Goal: Task Accomplishment & Management: Use online tool/utility

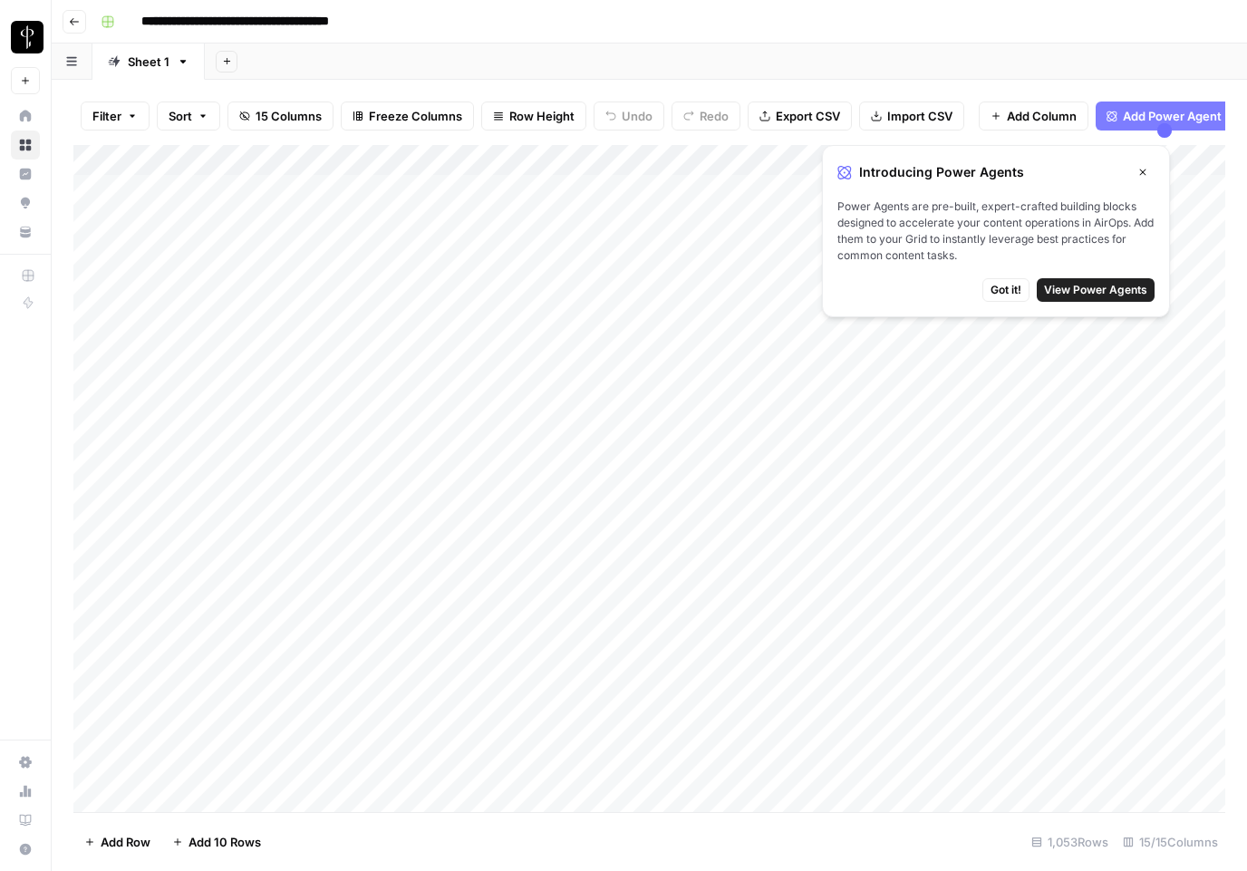
click at [1148, 169] on icon "button" at bounding box center [1143, 172] width 11 height 11
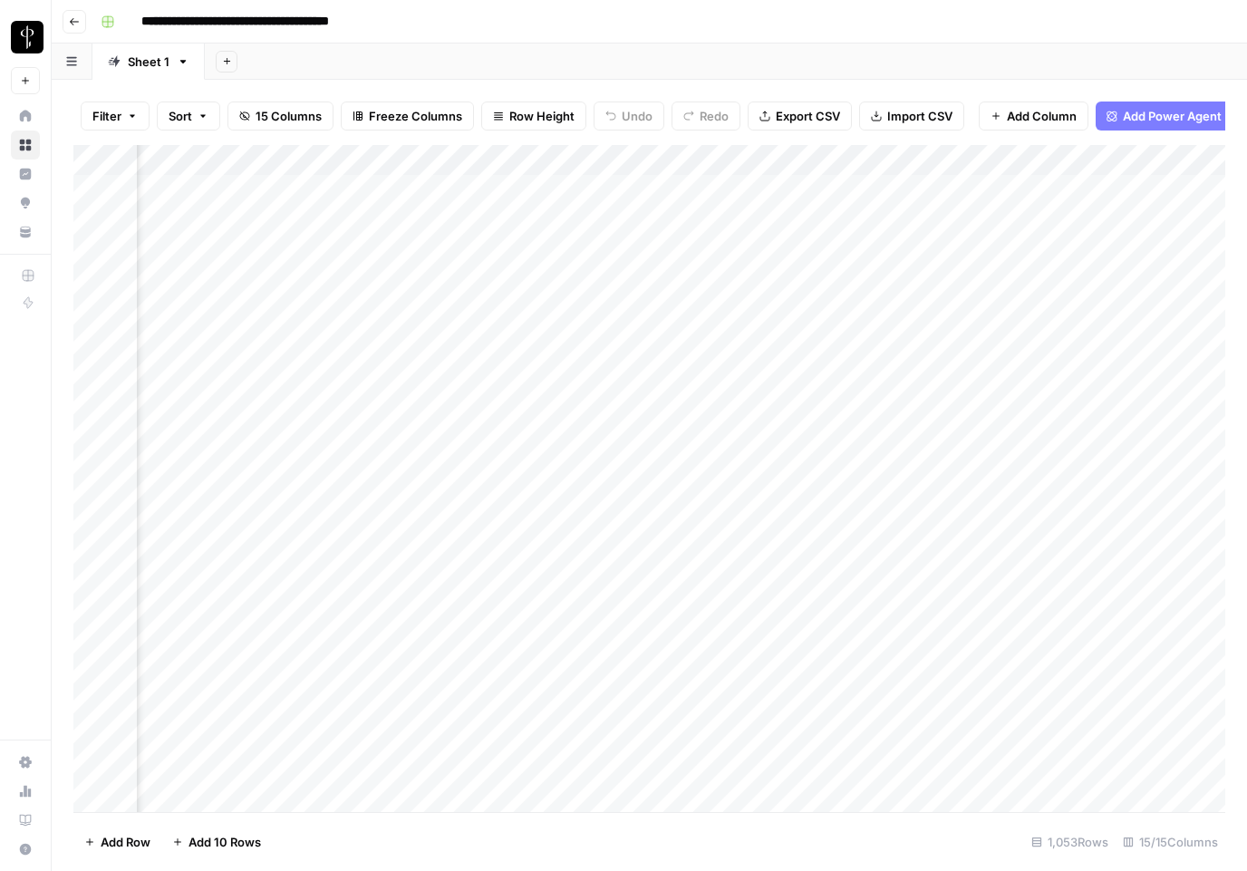
scroll to position [0, 1556]
click at [729, 189] on div "Add Column" at bounding box center [649, 478] width 1152 height 667
click at [786, 189] on div "Add Column" at bounding box center [649, 478] width 1152 height 667
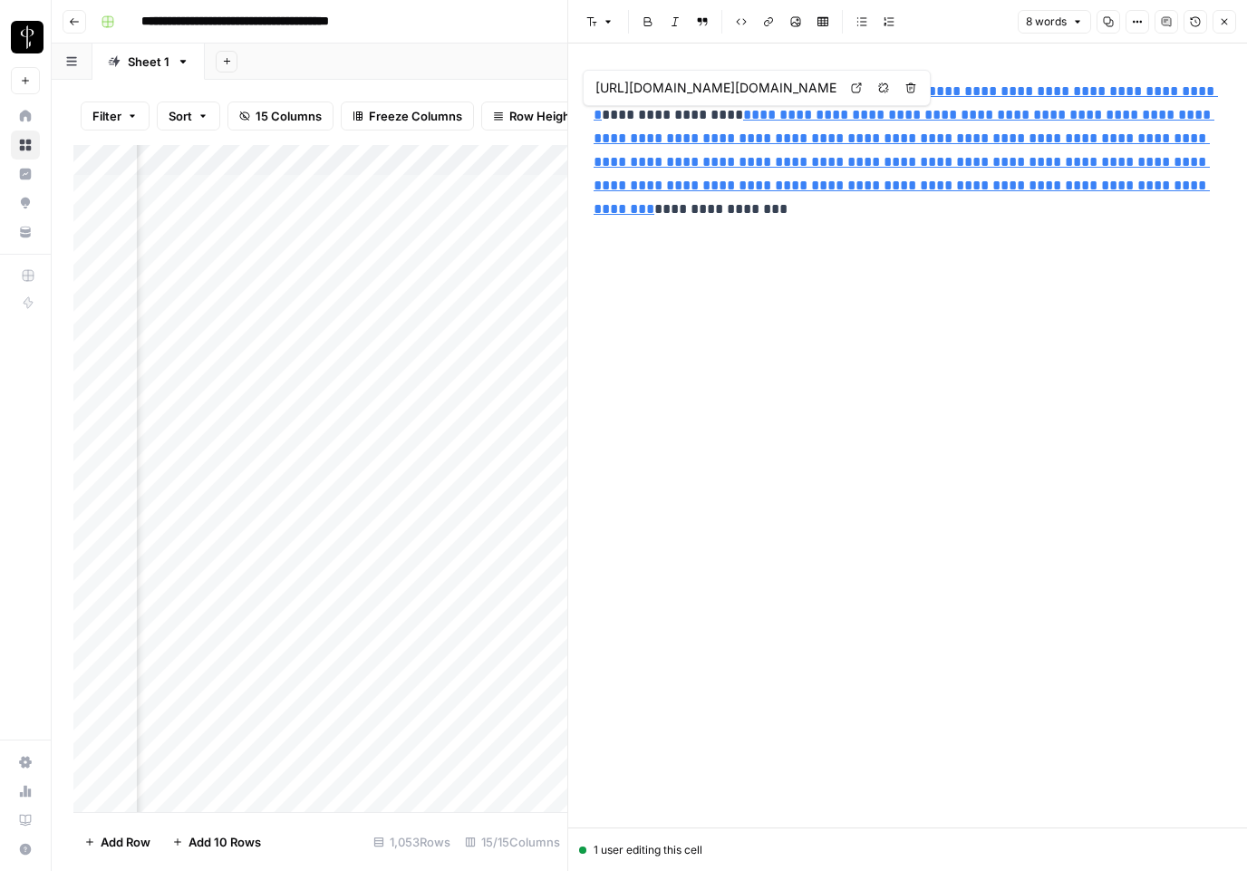
click at [795, 311] on div "**********" at bounding box center [908, 436] width 650 height 784
type input "[URL][DOMAIN_NAME]"
click at [462, 91] on div "Filter Sort 15 Columns Freeze Columns Row Height Undo Redo Export CSV Import CS…" at bounding box center [320, 116] width 494 height 58
click at [1227, 23] on icon "button" at bounding box center [1224, 21] width 11 height 11
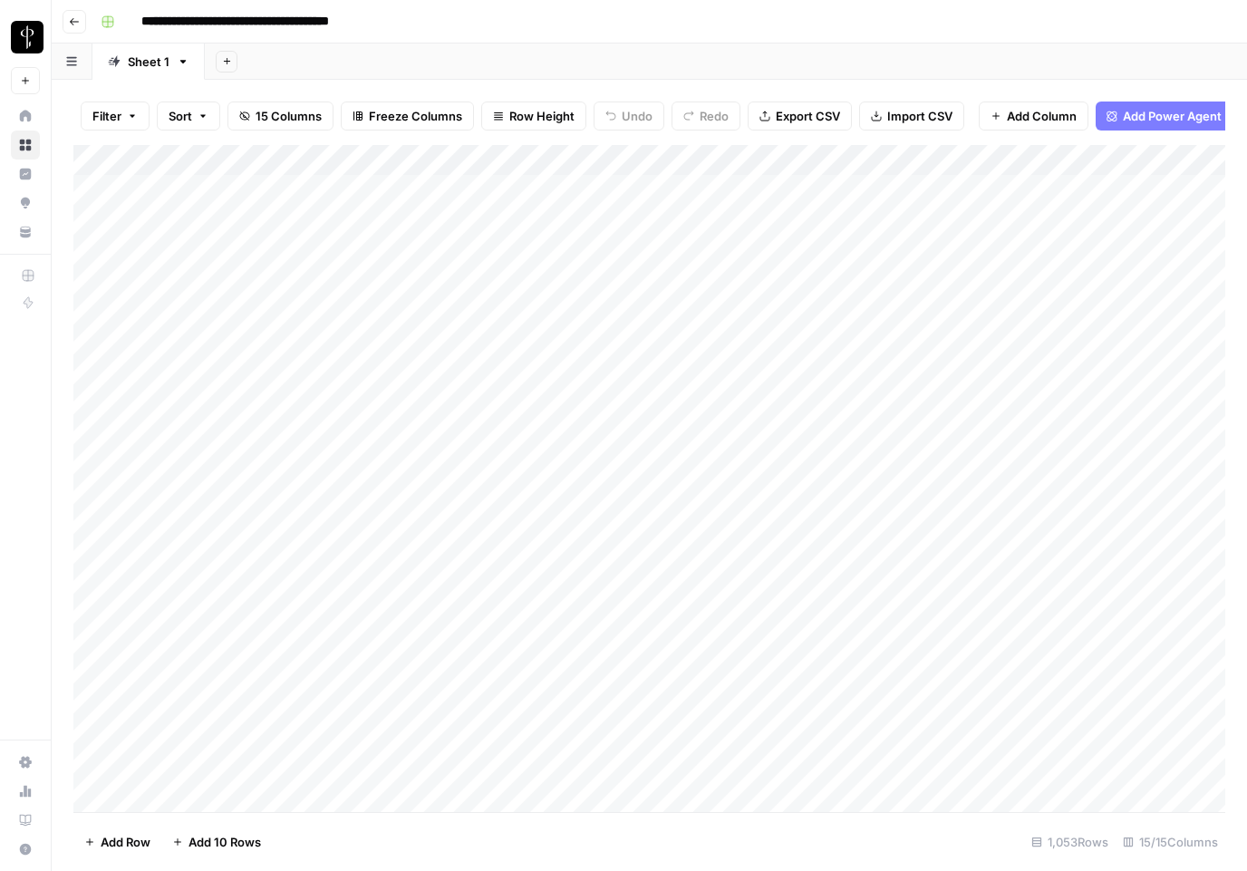
drag, startPoint x: 141, startPoint y: 189, endPoint x: 279, endPoint y: 192, distance: 137.8
click at [279, 192] on div "Add Column" at bounding box center [649, 478] width 1152 height 667
click at [321, 188] on div "Add Column" at bounding box center [649, 478] width 1152 height 667
click at [321, 188] on textarea "**********" at bounding box center [281, 191] width 290 height 25
click at [281, 224] on div "Add Column" at bounding box center [649, 478] width 1152 height 667
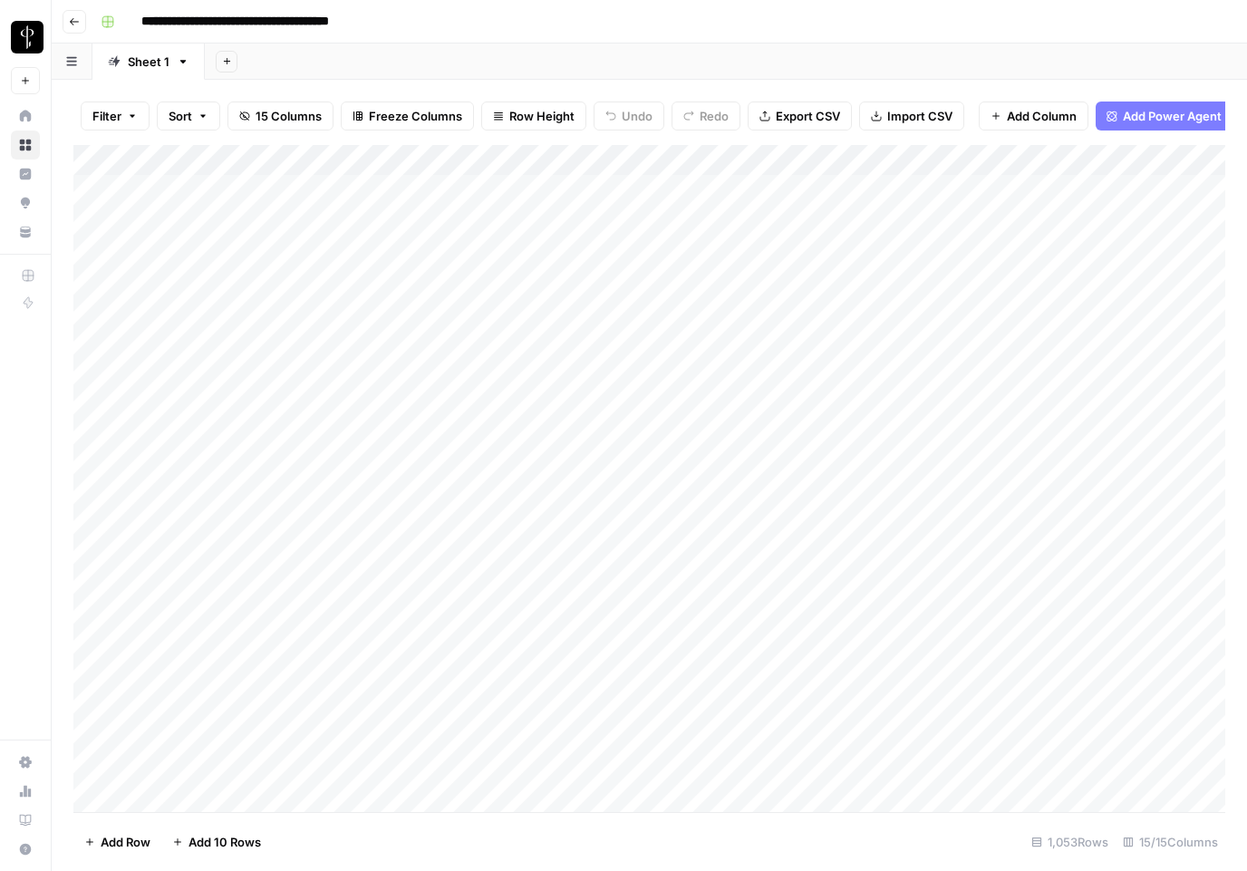
click at [1150, 222] on div "Add Column" at bounding box center [649, 478] width 1152 height 667
click at [1146, 220] on div "Add Column" at bounding box center [649, 478] width 1152 height 667
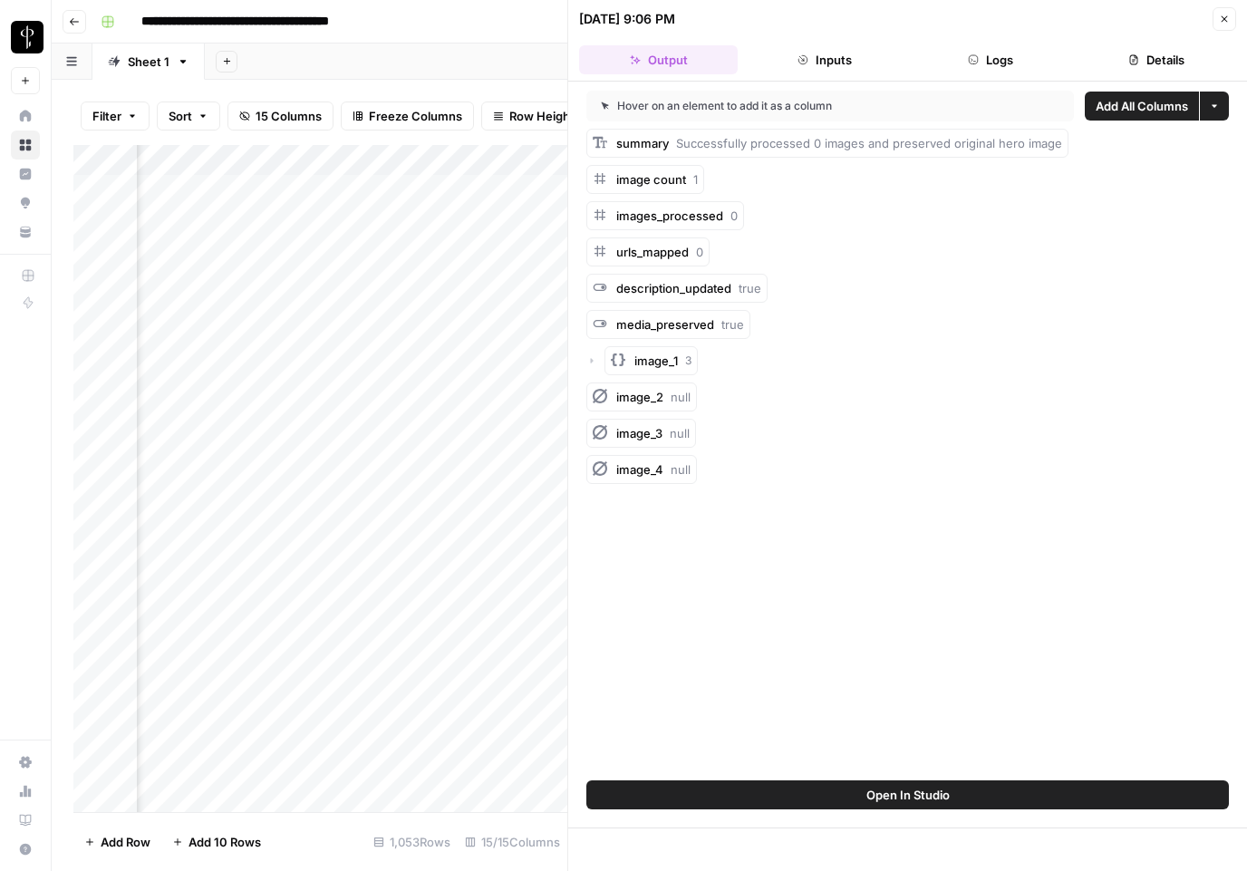
click at [1005, 64] on button "Logs" at bounding box center [991, 59] width 159 height 29
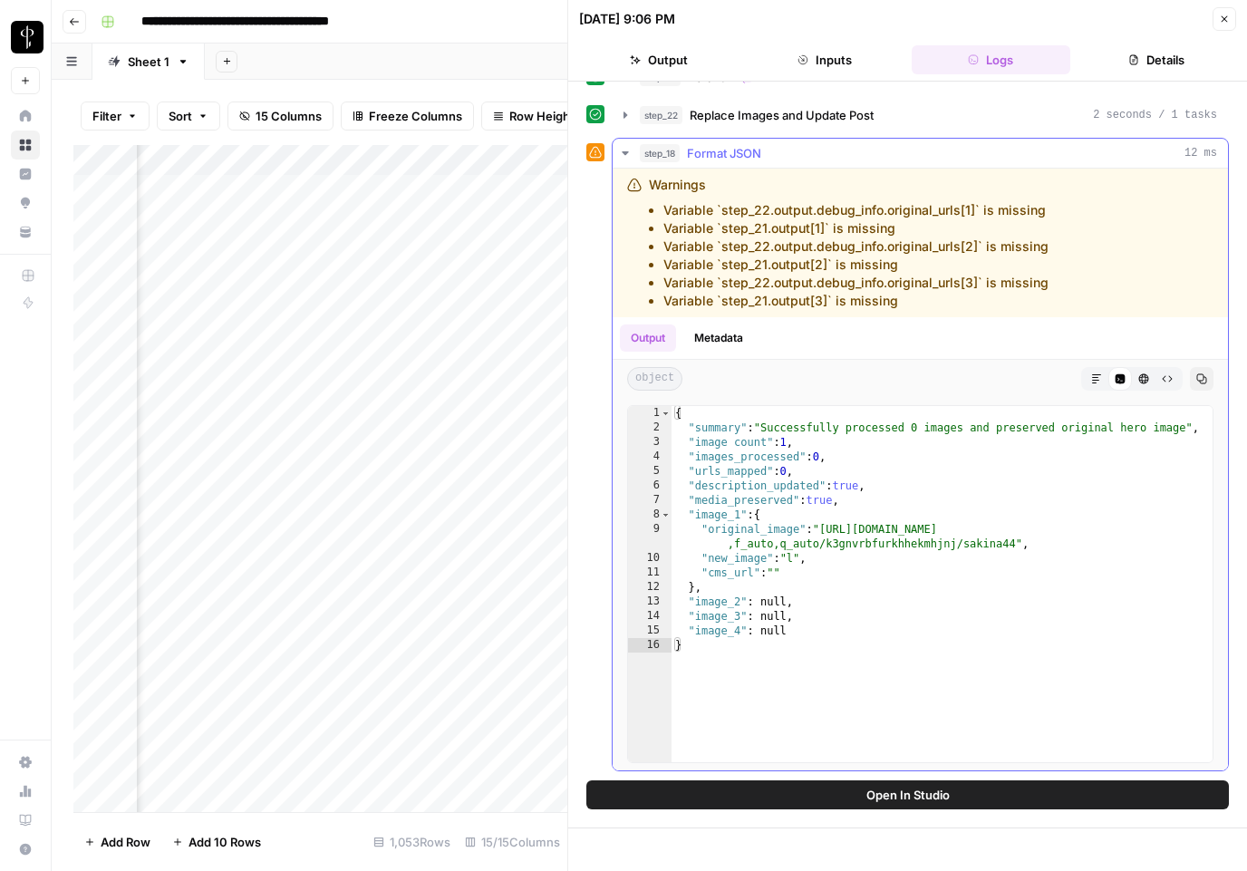
scroll to position [59, 0]
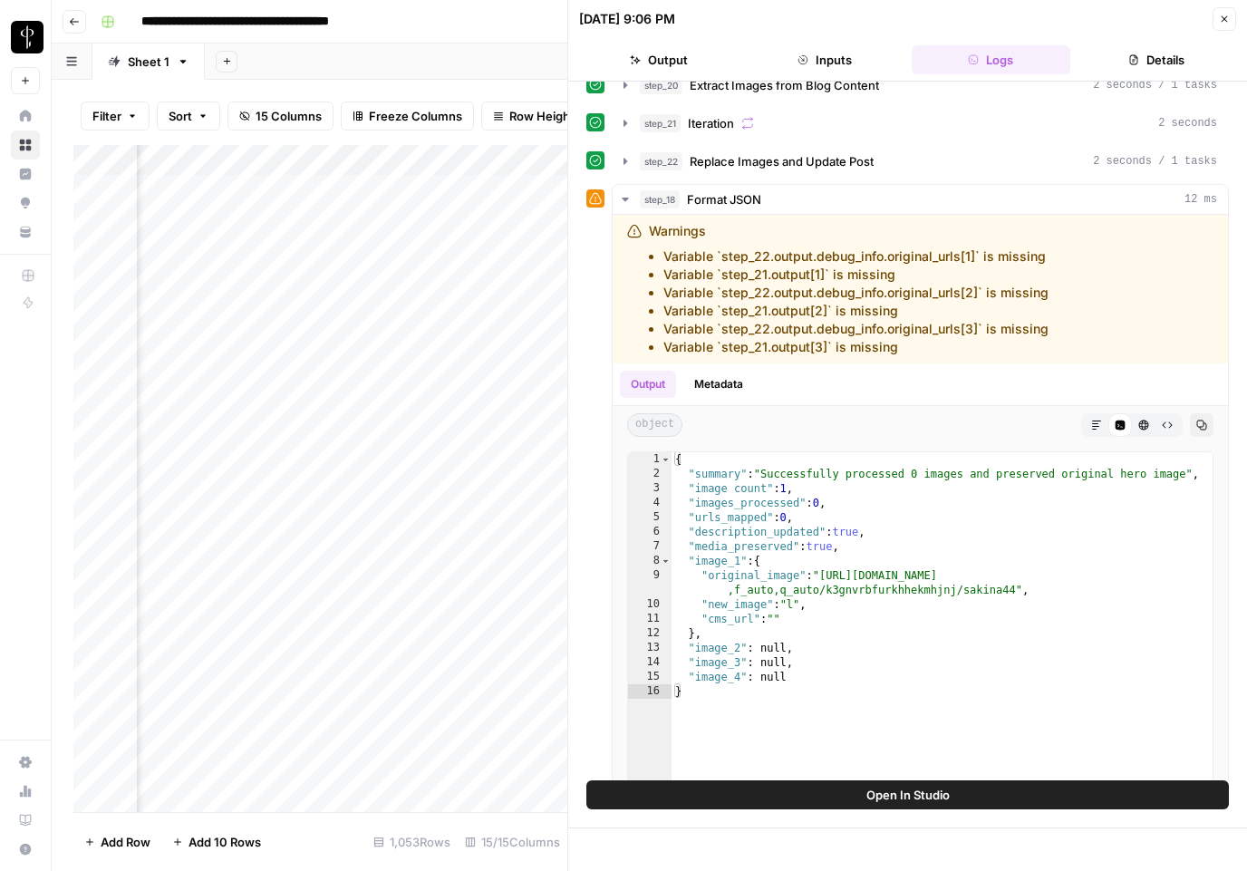
click at [1218, 17] on button "Close" at bounding box center [1225, 19] width 24 height 24
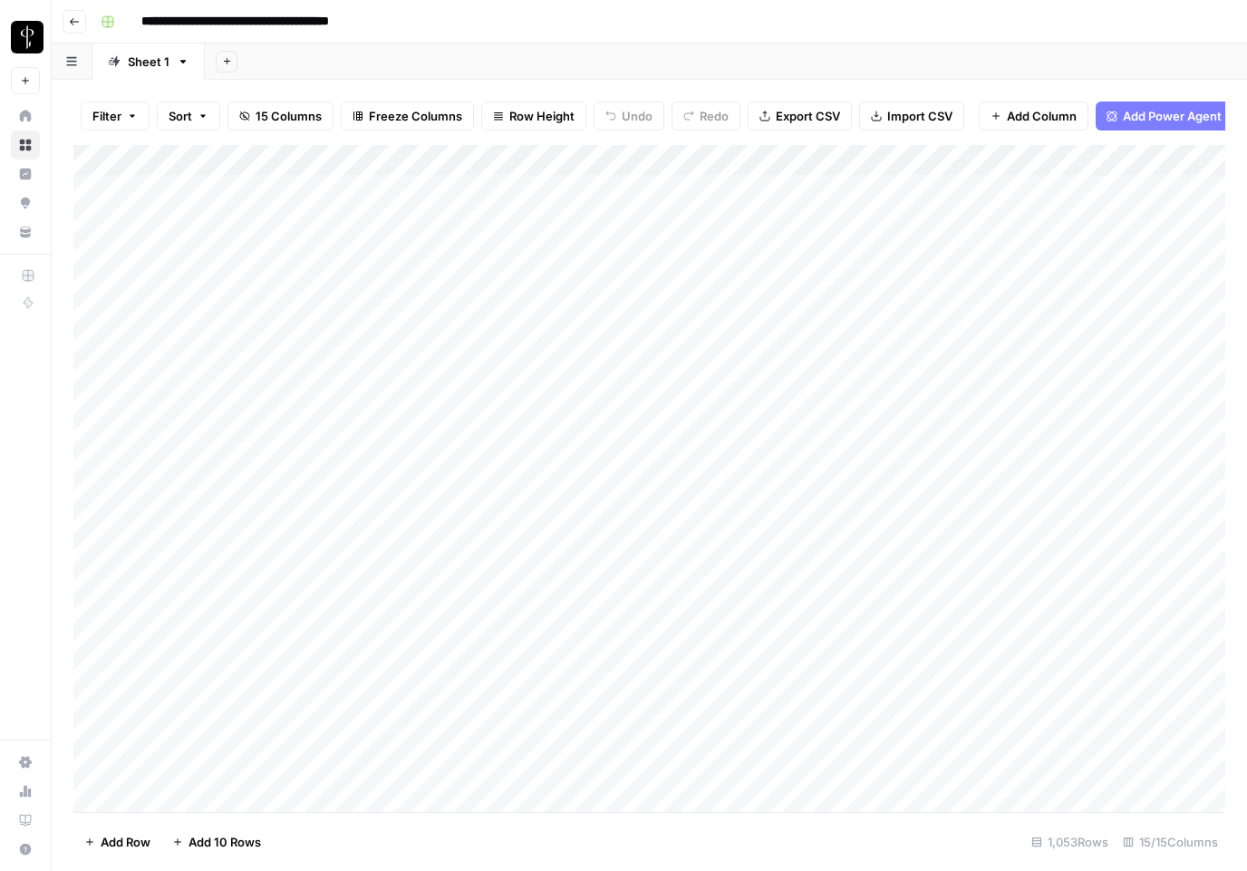
drag, startPoint x: 145, startPoint y: 221, endPoint x: 323, endPoint y: 211, distance: 177.9
click at [323, 211] on div "Add Column" at bounding box center [649, 478] width 1152 height 667
click at [326, 223] on div "Add Column" at bounding box center [649, 478] width 1152 height 667
drag, startPoint x: 393, startPoint y: 222, endPoint x: 92, endPoint y: 212, distance: 300.2
click at [92, 212] on body "**********" at bounding box center [623, 435] width 1247 height 871
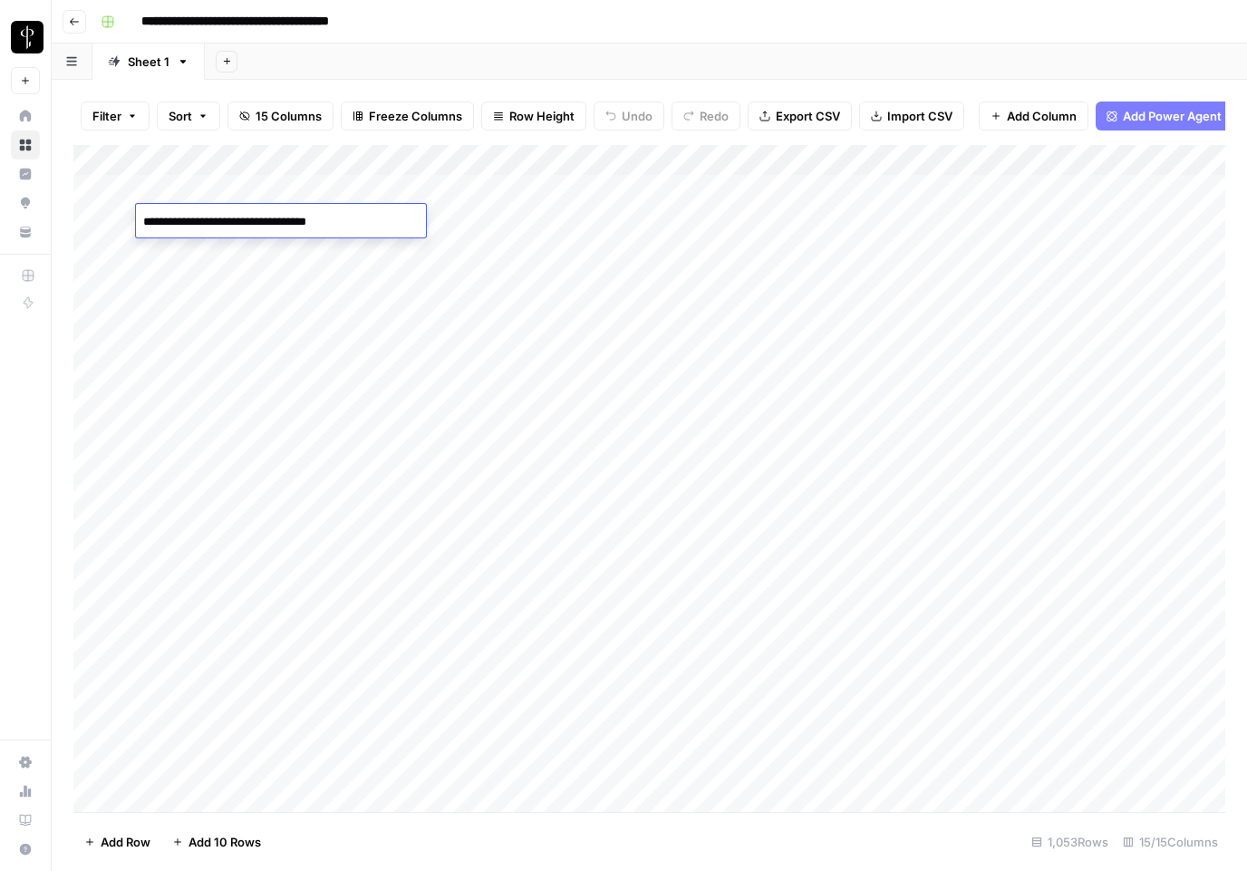
click at [402, 68] on div "Add Sheet" at bounding box center [726, 62] width 1042 height 36
drag, startPoint x: 144, startPoint y: 464, endPoint x: 353, endPoint y: 464, distance: 208.5
click at [353, 464] on div "Add Column" at bounding box center [649, 478] width 1152 height 667
click at [360, 460] on div "Add Column" at bounding box center [649, 478] width 1152 height 667
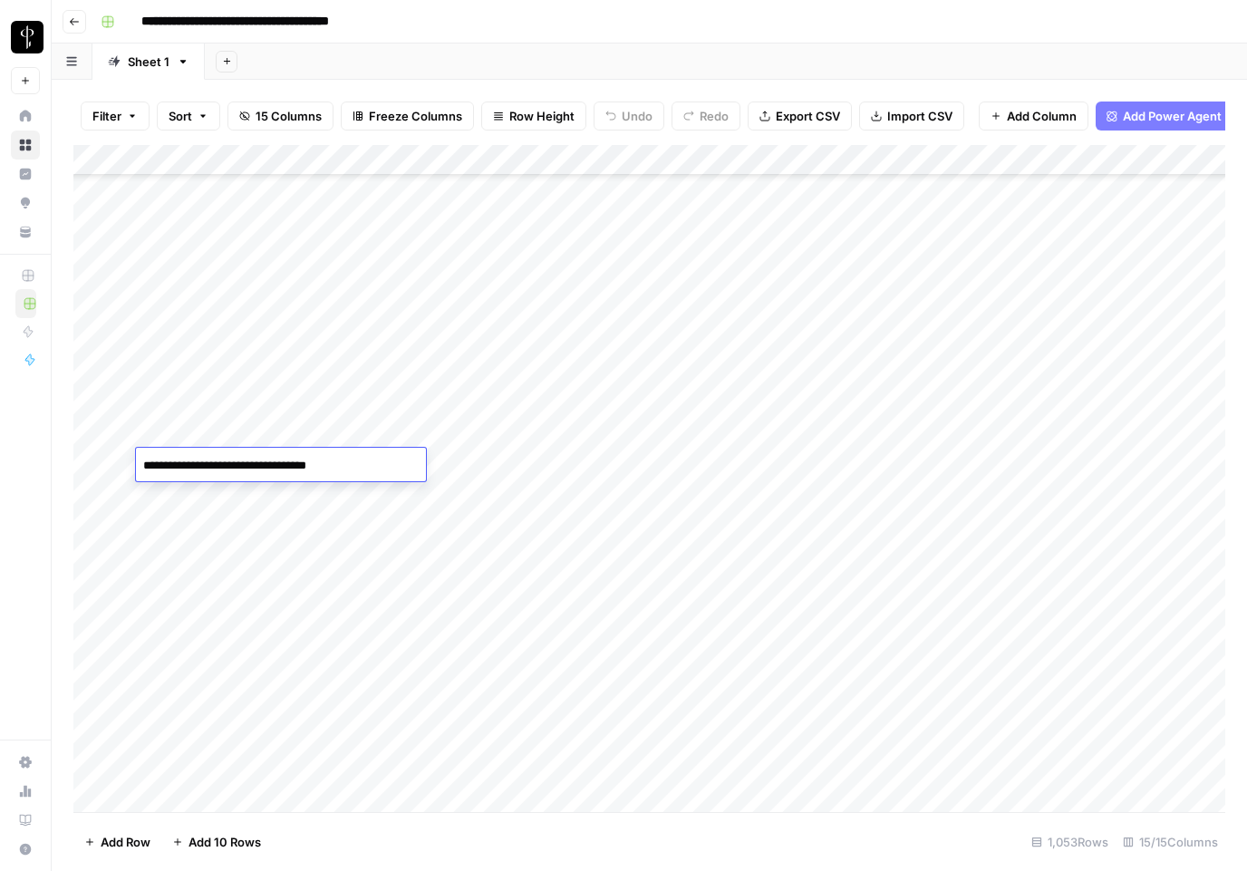
drag, startPoint x: 390, startPoint y: 463, endPoint x: 103, endPoint y: 436, distance: 287.7
click at [103, 436] on body "**********" at bounding box center [623, 435] width 1247 height 871
click at [967, 218] on div "Add Column" at bounding box center [649, 478] width 1152 height 667
click at [959, 218] on div "Add Column" at bounding box center [649, 478] width 1152 height 667
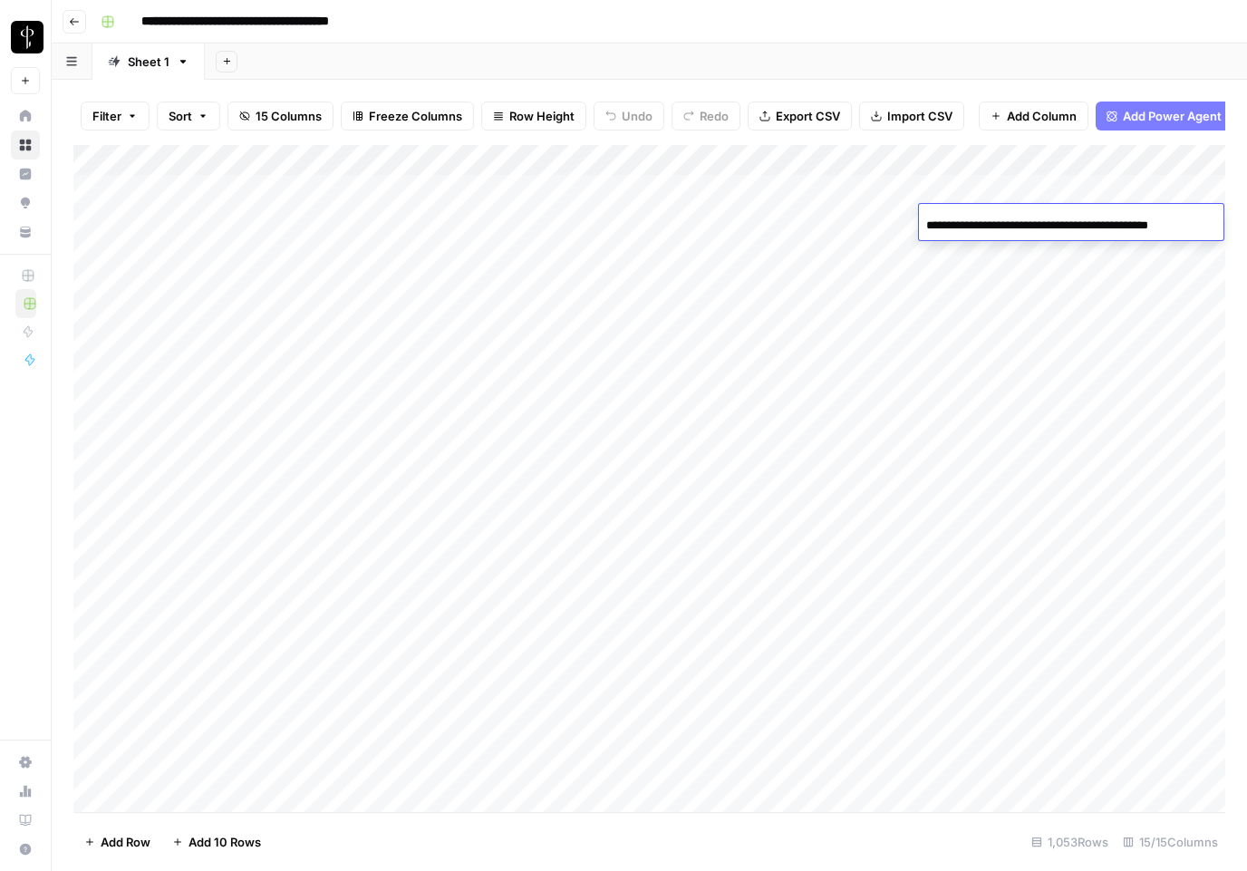
click at [154, 216] on div "Add Column" at bounding box center [649, 478] width 1152 height 667
drag, startPoint x: 144, startPoint y: 218, endPoint x: 283, endPoint y: 218, distance: 138.7
click at [283, 218] on div "Add Column" at bounding box center [649, 478] width 1152 height 667
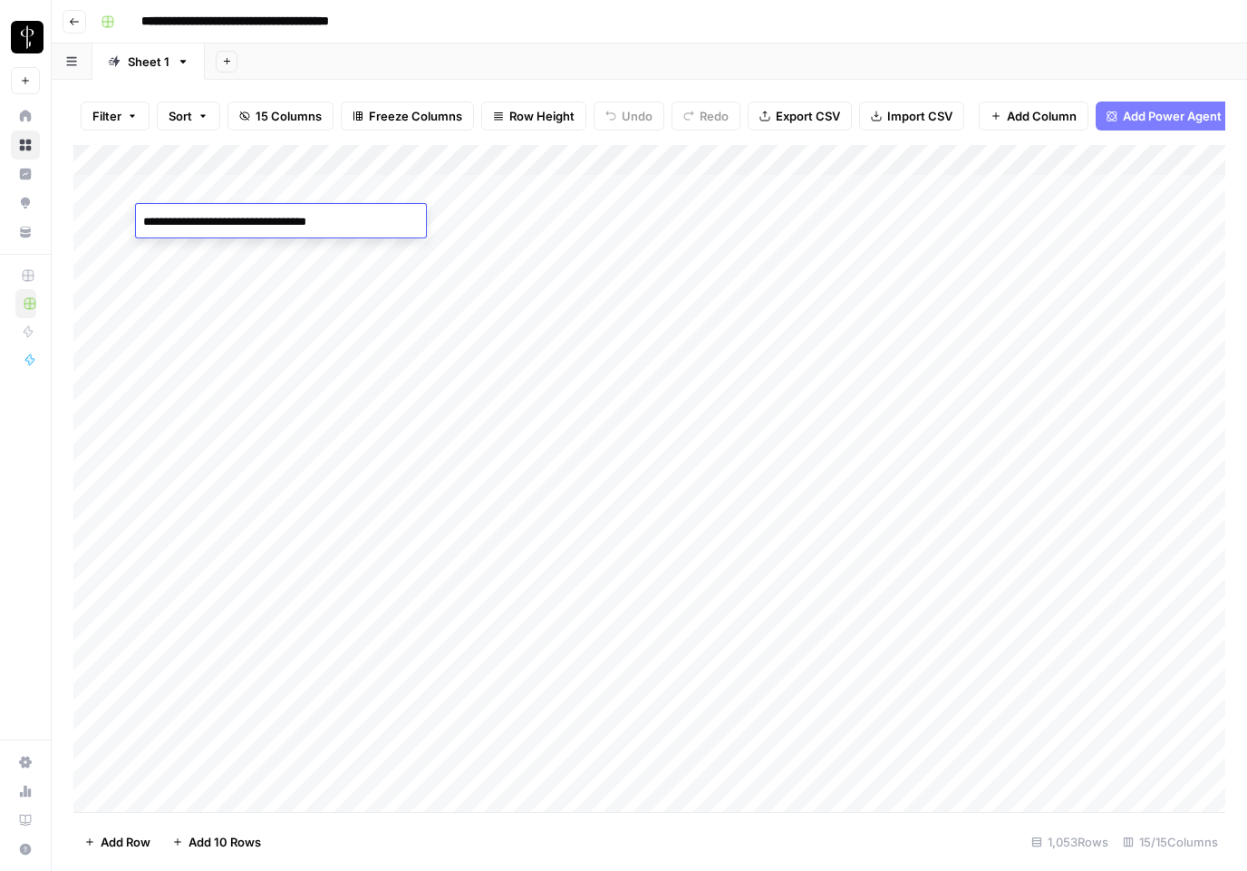
click at [283, 218] on textarea "**********" at bounding box center [281, 221] width 290 height 25
click at [875, 57] on div "Add Sheet" at bounding box center [726, 62] width 1042 height 36
type input "*"
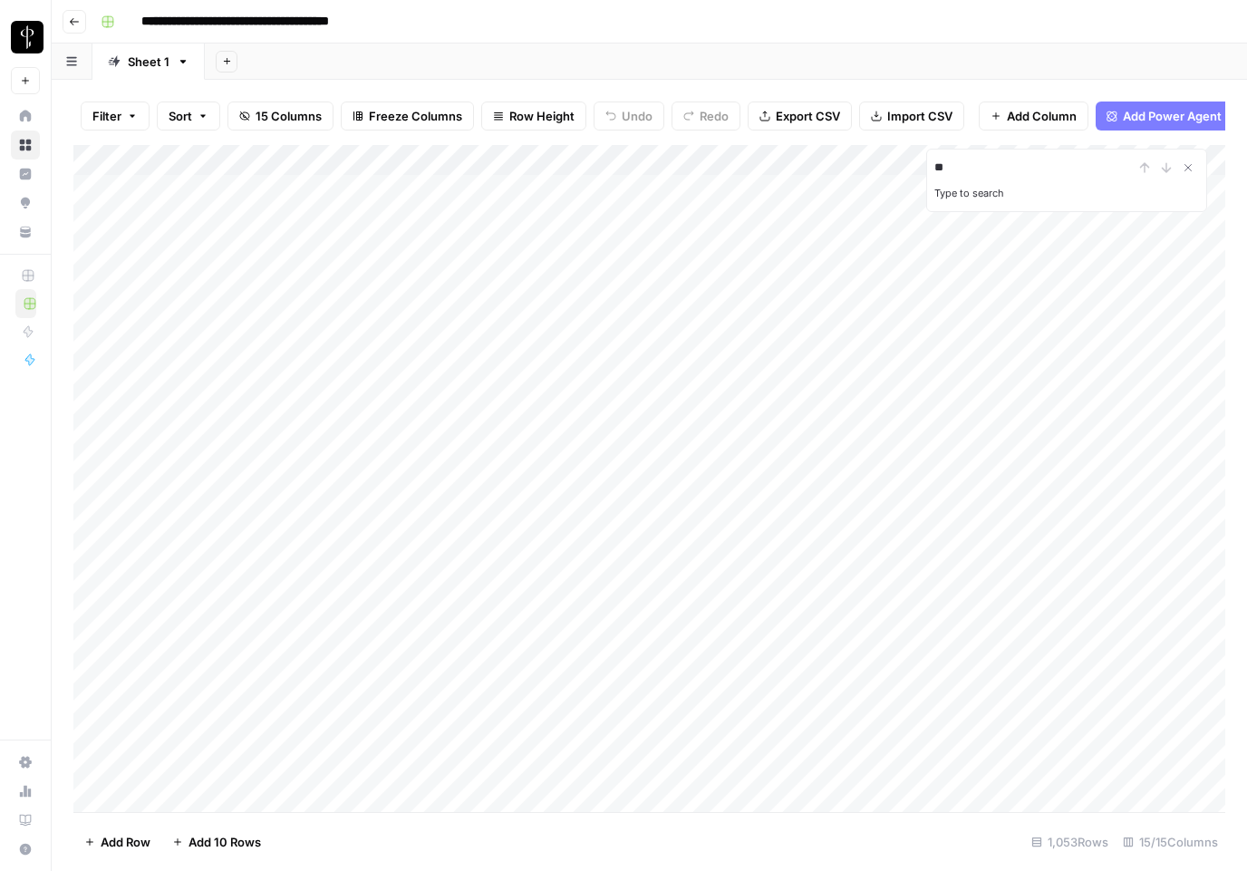
type input "*"
click at [1188, 162] on icon "Close Search" at bounding box center [1188, 167] width 15 height 15
click at [173, 63] on link "Sheet 1" at bounding box center [148, 62] width 112 height 36
click at [182, 65] on icon "button" at bounding box center [183, 61] width 13 height 13
click at [343, 49] on div "Add Sheet" at bounding box center [726, 62] width 1042 height 36
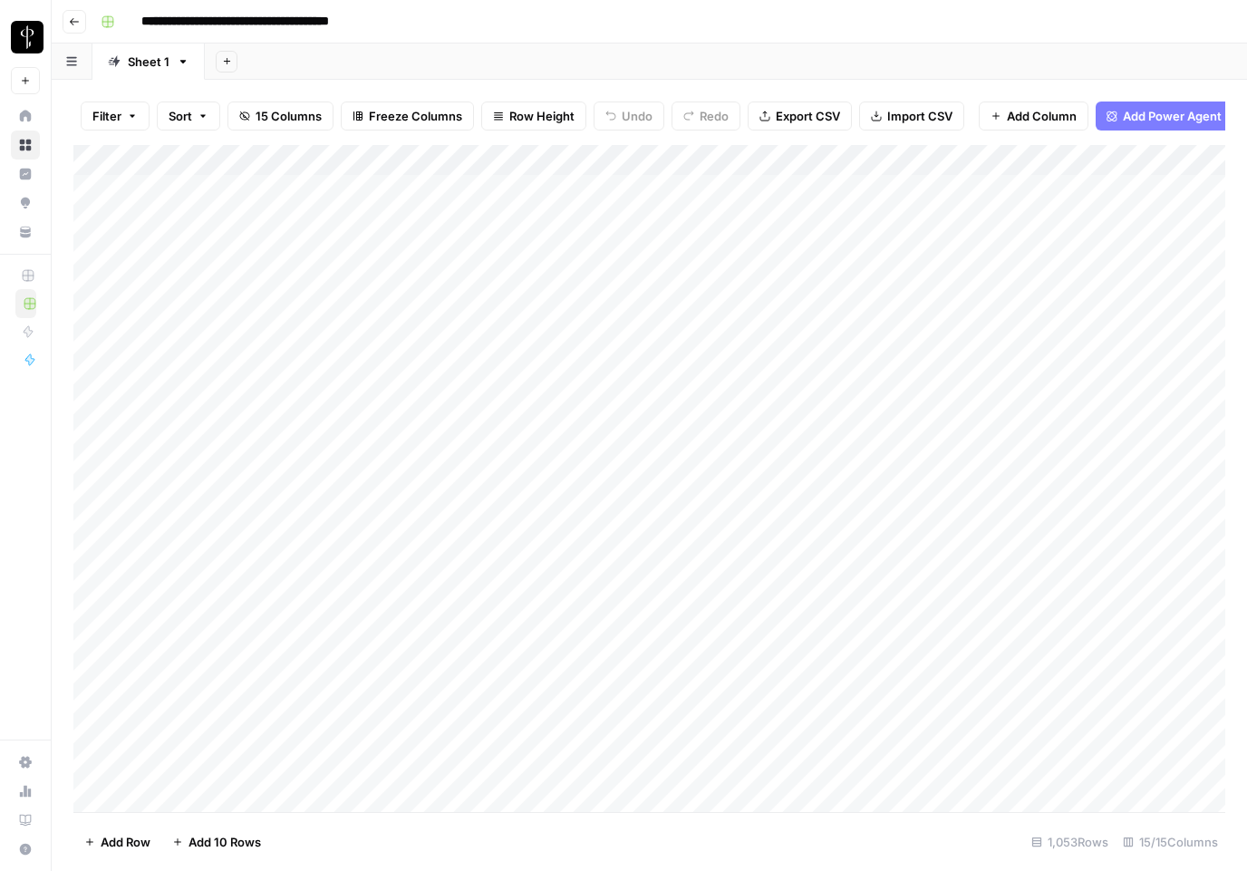
click at [146, 217] on div "Add Column" at bounding box center [649, 478] width 1152 height 667
drag, startPoint x: 146, startPoint y: 220, endPoint x: 181, endPoint y: 221, distance: 35.4
click at [379, 223] on textarea "**********" at bounding box center [281, 221] width 290 height 25
click at [393, 219] on textarea "**********" at bounding box center [281, 221] width 290 height 25
click at [667, 223] on div "Add Column" at bounding box center [649, 478] width 1152 height 667
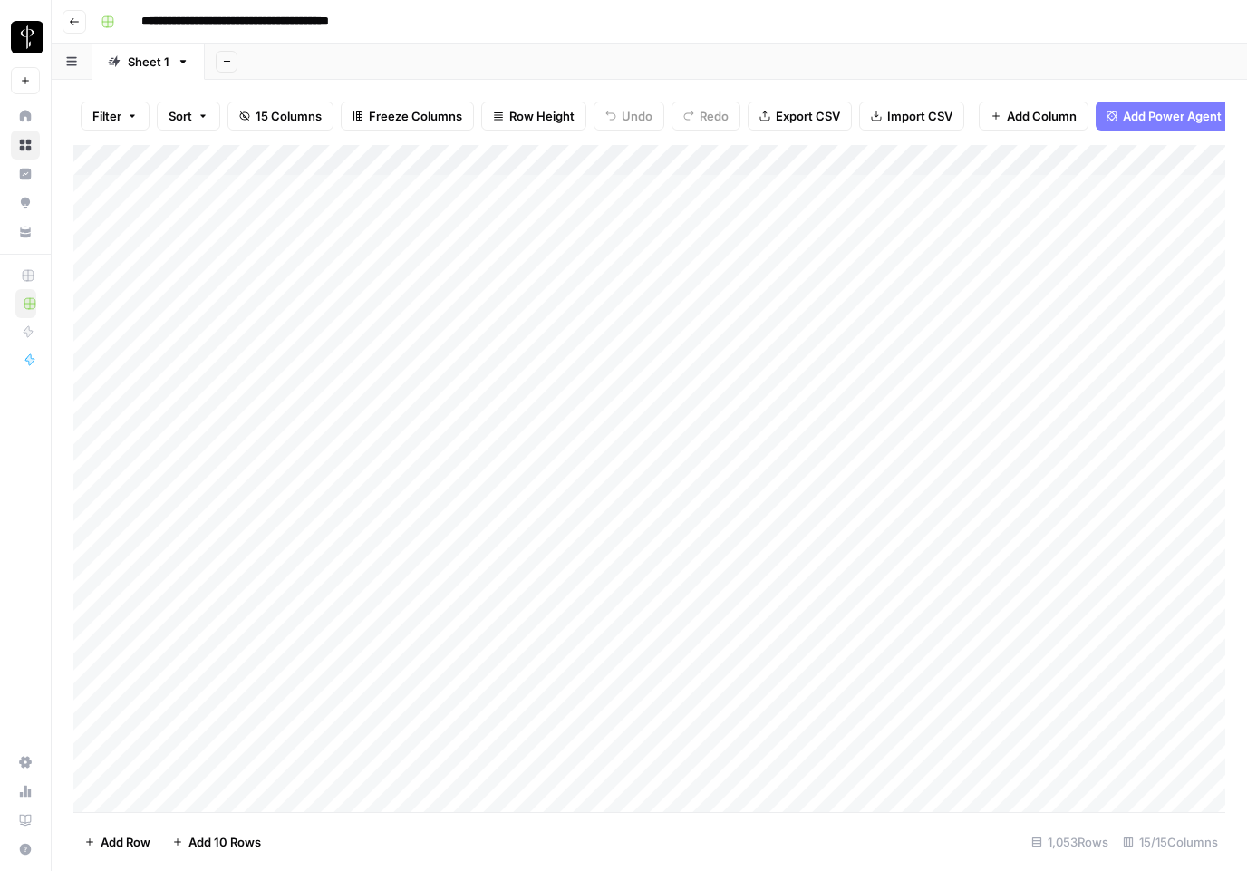
click at [690, 220] on div "Add Column" at bounding box center [649, 478] width 1152 height 667
click at [690, 220] on textarea "**********" at bounding box center [803, 221] width 290 height 25
click at [977, 217] on div "Add Column" at bounding box center [649, 478] width 1152 height 667
click at [1071, 216] on div "Add Column" at bounding box center [649, 478] width 1152 height 667
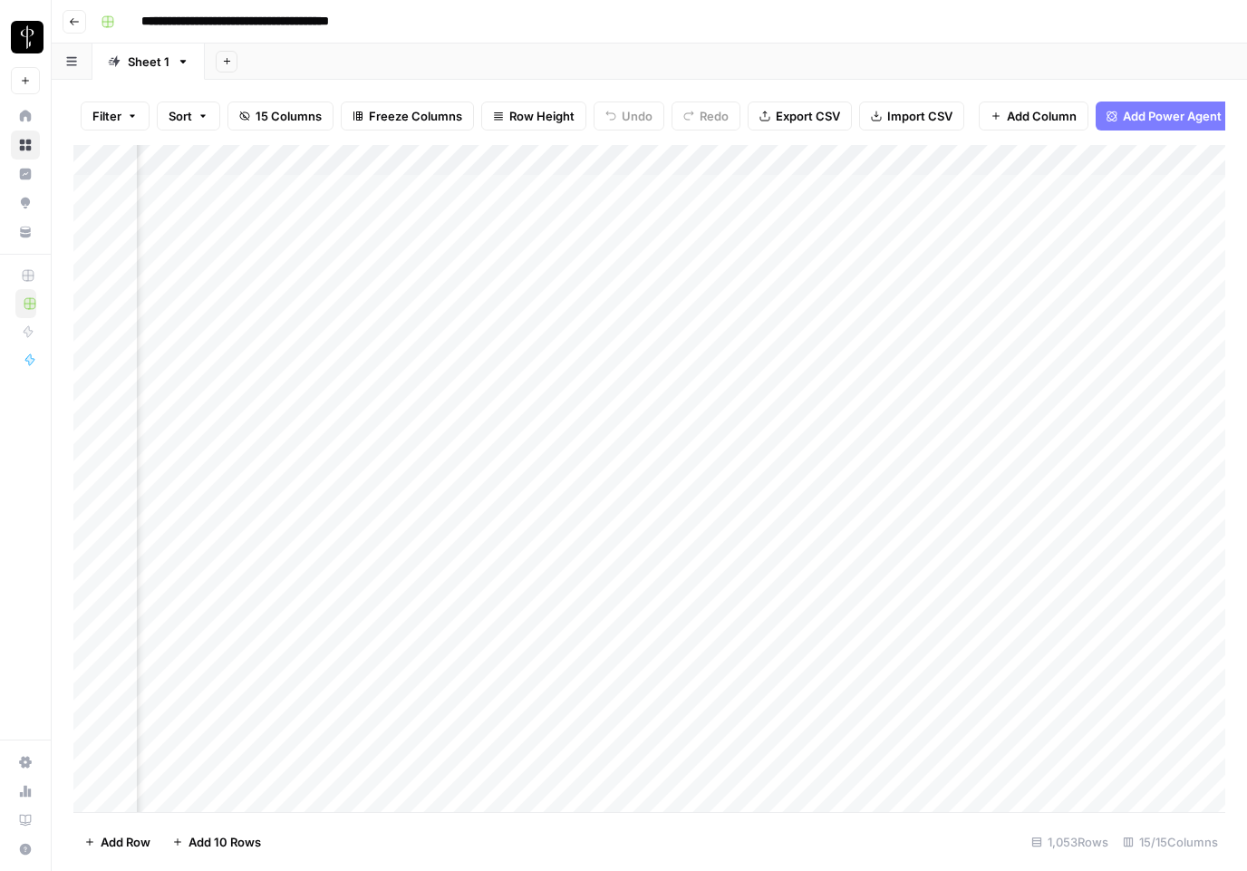
click at [687, 187] on div "Add Column" at bounding box center [649, 478] width 1152 height 667
click at [758, 187] on div "Add Column" at bounding box center [649, 478] width 1152 height 667
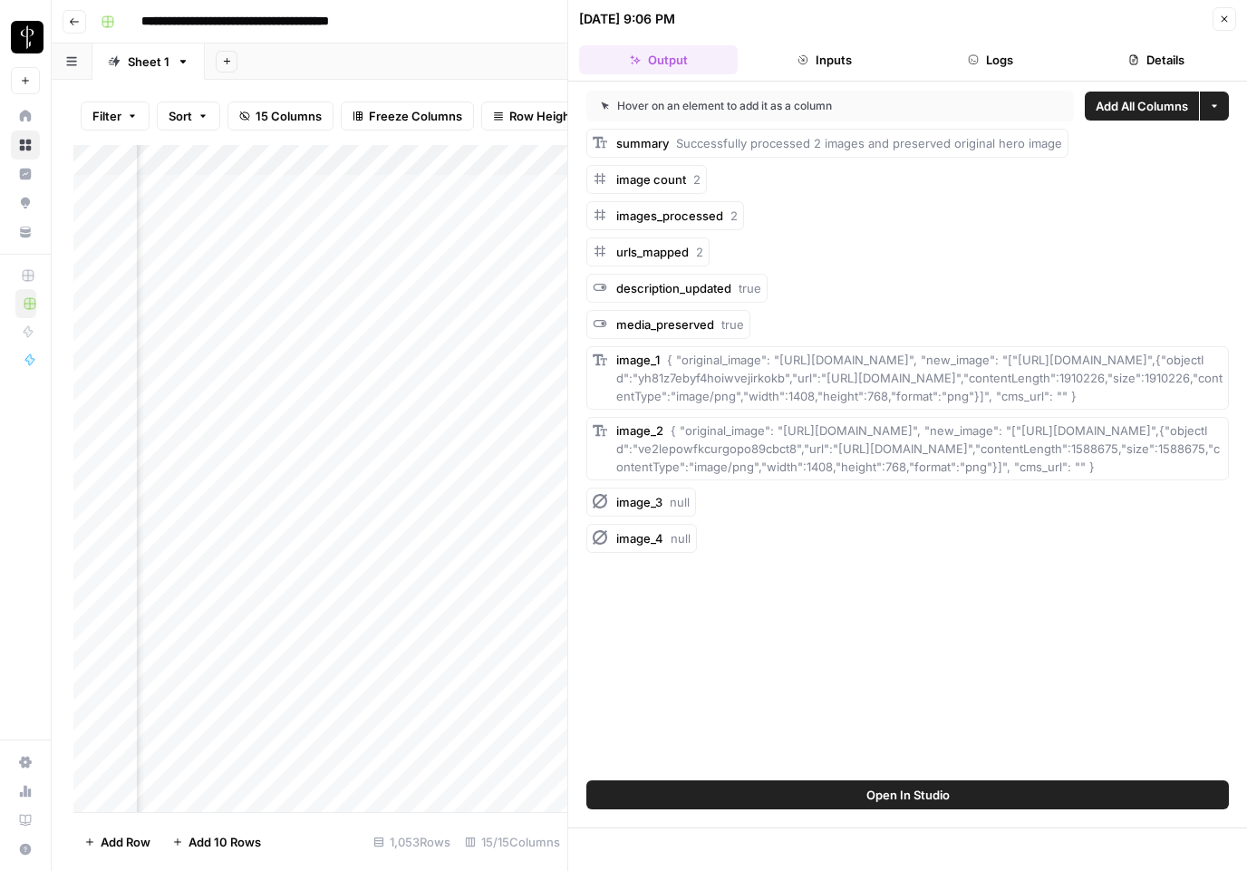
click at [989, 53] on button "Logs" at bounding box center [991, 59] width 159 height 29
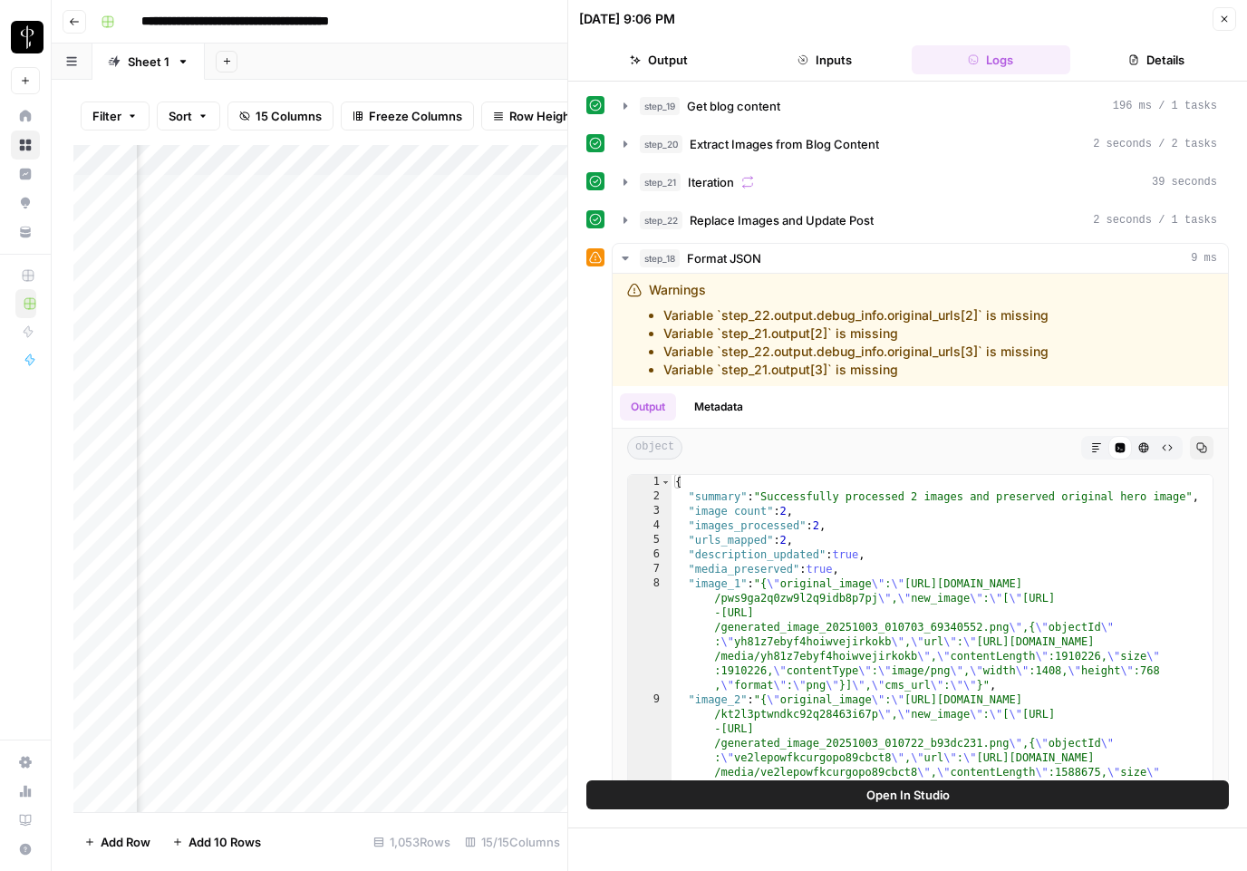
click at [1225, 18] on icon "button" at bounding box center [1224, 19] width 11 height 11
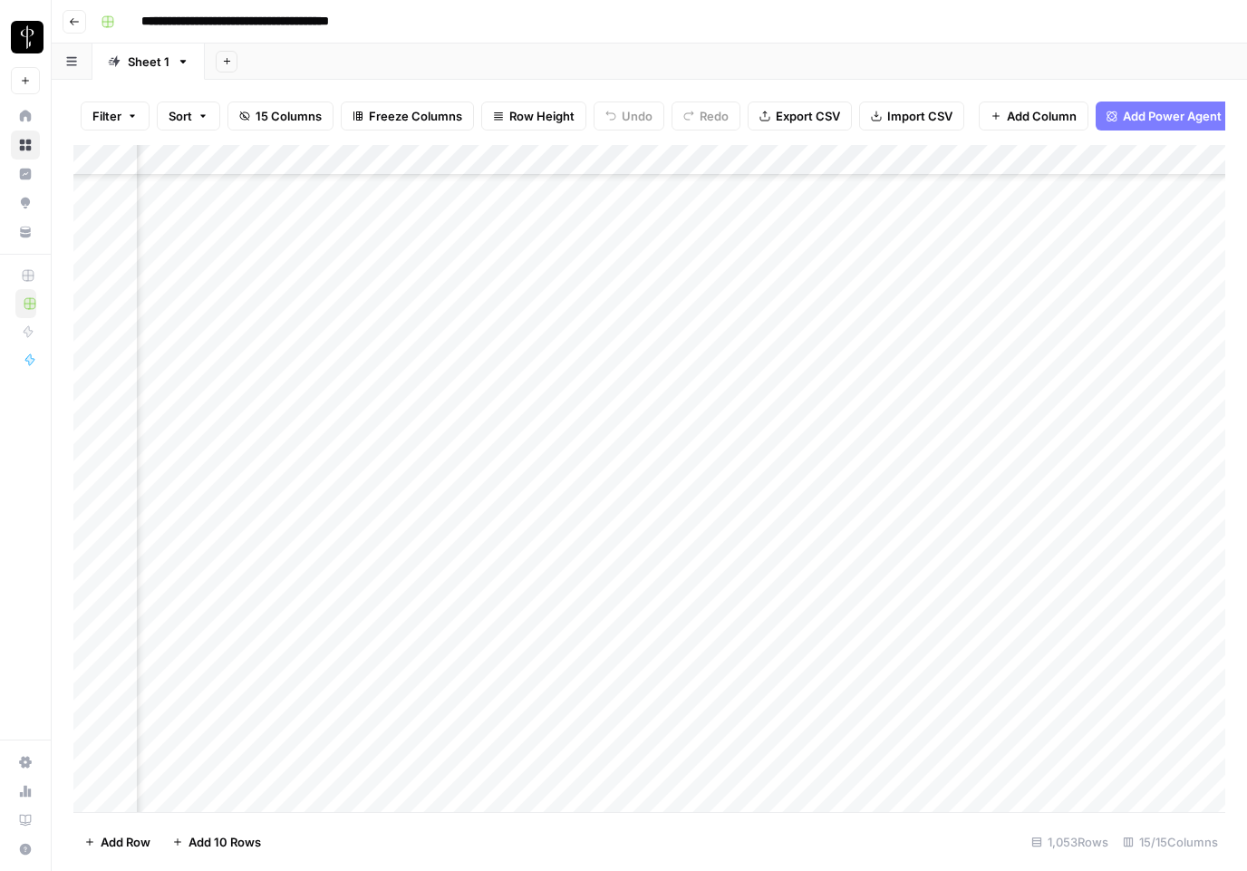
scroll to position [426, 874]
click at [638, 403] on div "Add Column" at bounding box center [649, 478] width 1152 height 667
drag, startPoint x: 142, startPoint y: 413, endPoint x: 289, endPoint y: 412, distance: 146.9
click at [289, 412] on div "Add Column" at bounding box center [649, 478] width 1152 height 667
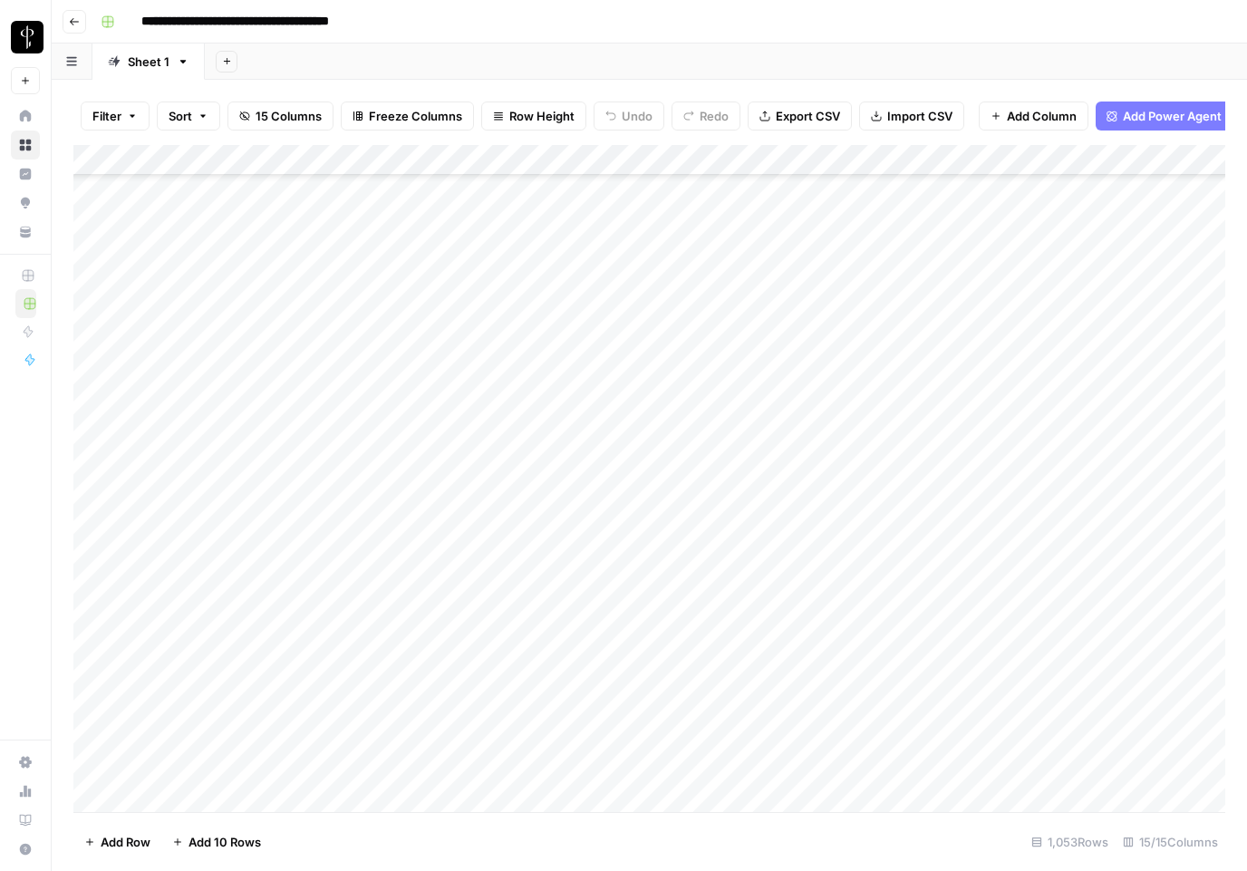
click at [325, 408] on div "Add Column" at bounding box center [649, 478] width 1152 height 667
click at [904, 411] on div "Add Column" at bounding box center [649, 478] width 1152 height 667
click at [1076, 413] on div "Add Column" at bounding box center [649, 478] width 1152 height 667
